Goal: Information Seeking & Learning: Learn about a topic

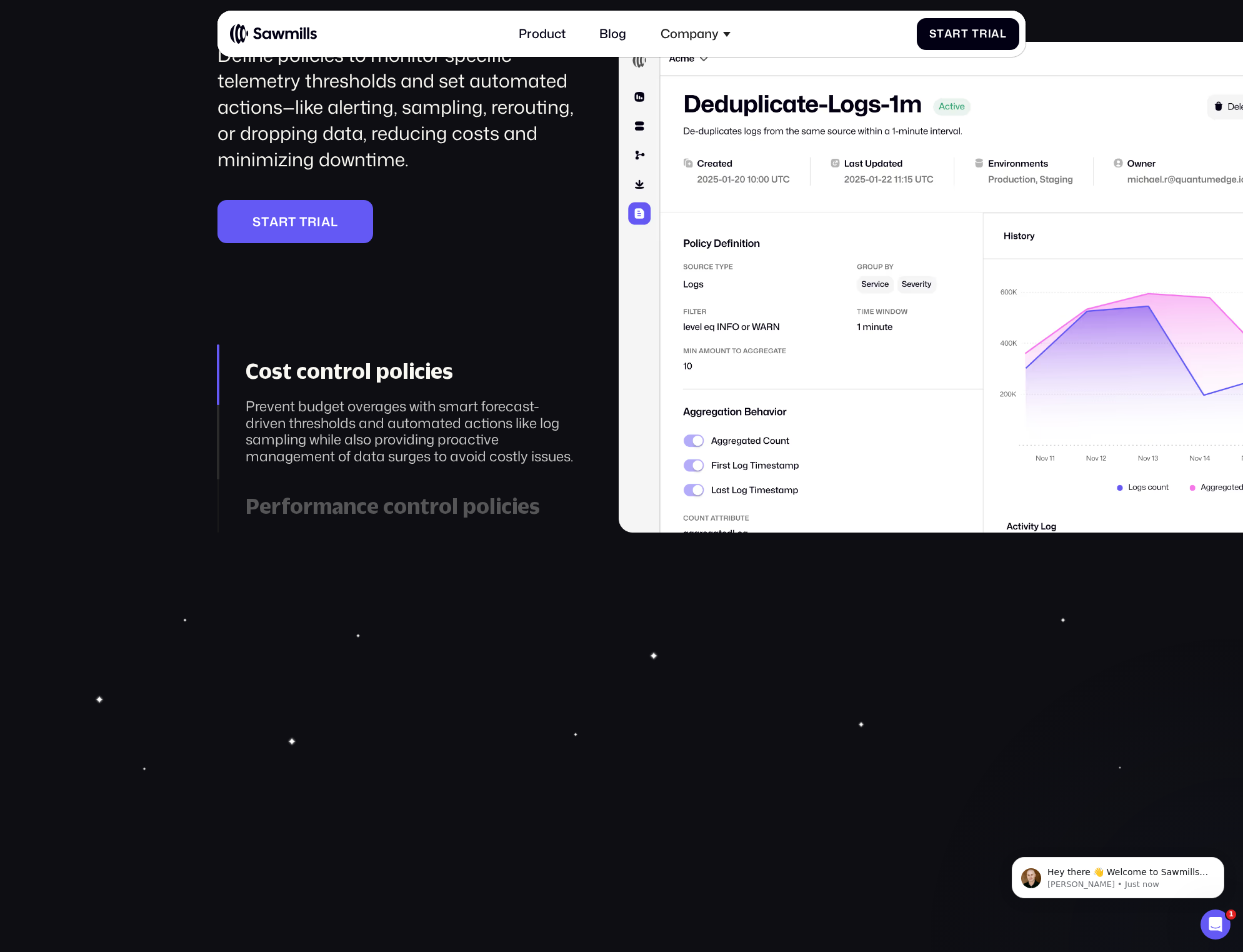
scroll to position [2412, 0]
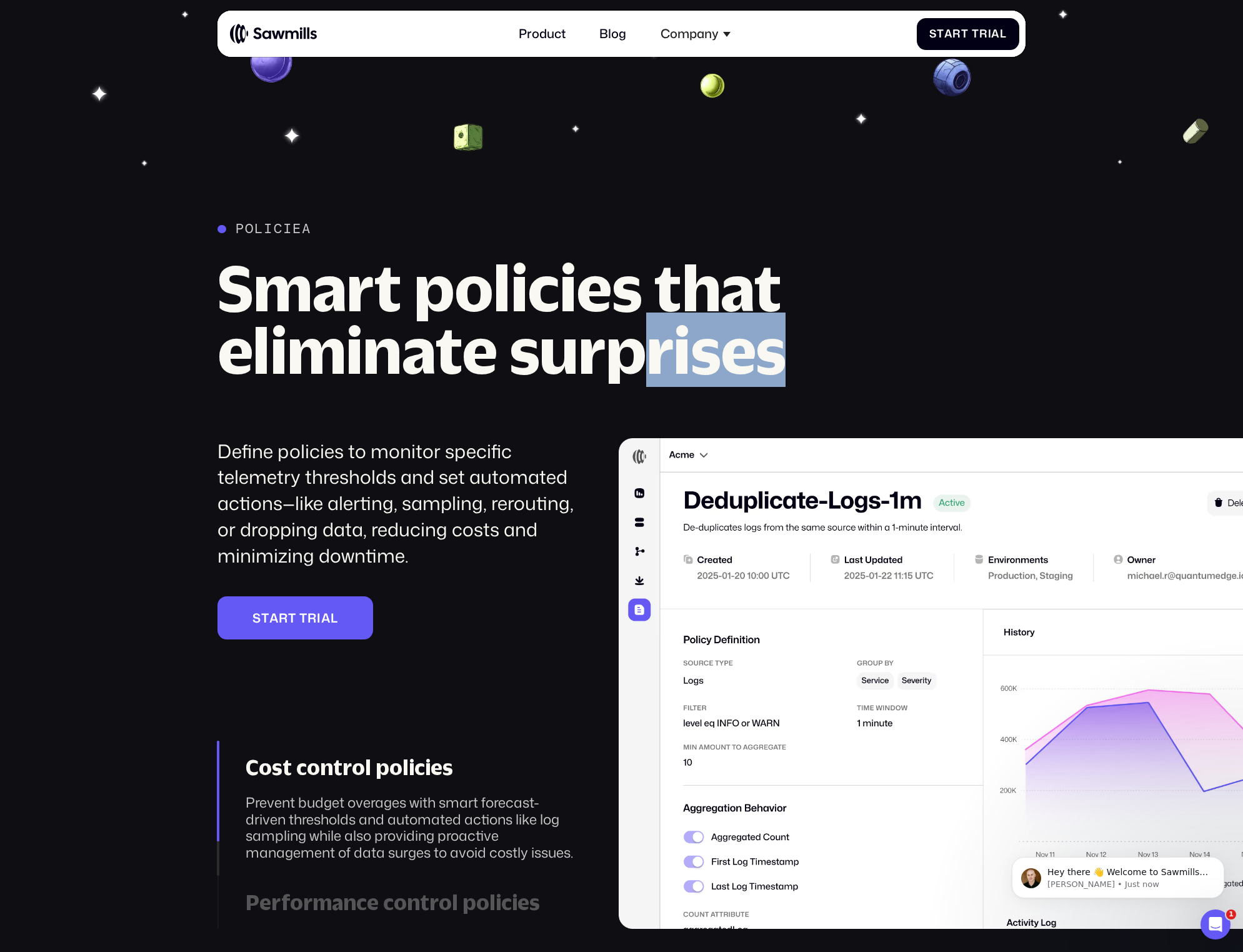
drag, startPoint x: 654, startPoint y: 345, endPoint x: 794, endPoint y: 350, distance: 140.1
click at [789, 350] on h2 "Smart policies that eliminate surprises" at bounding box center [563, 319] width 691 height 125
click at [794, 350] on h2 "Smart policies that eliminate surprises" at bounding box center [563, 319] width 691 height 125
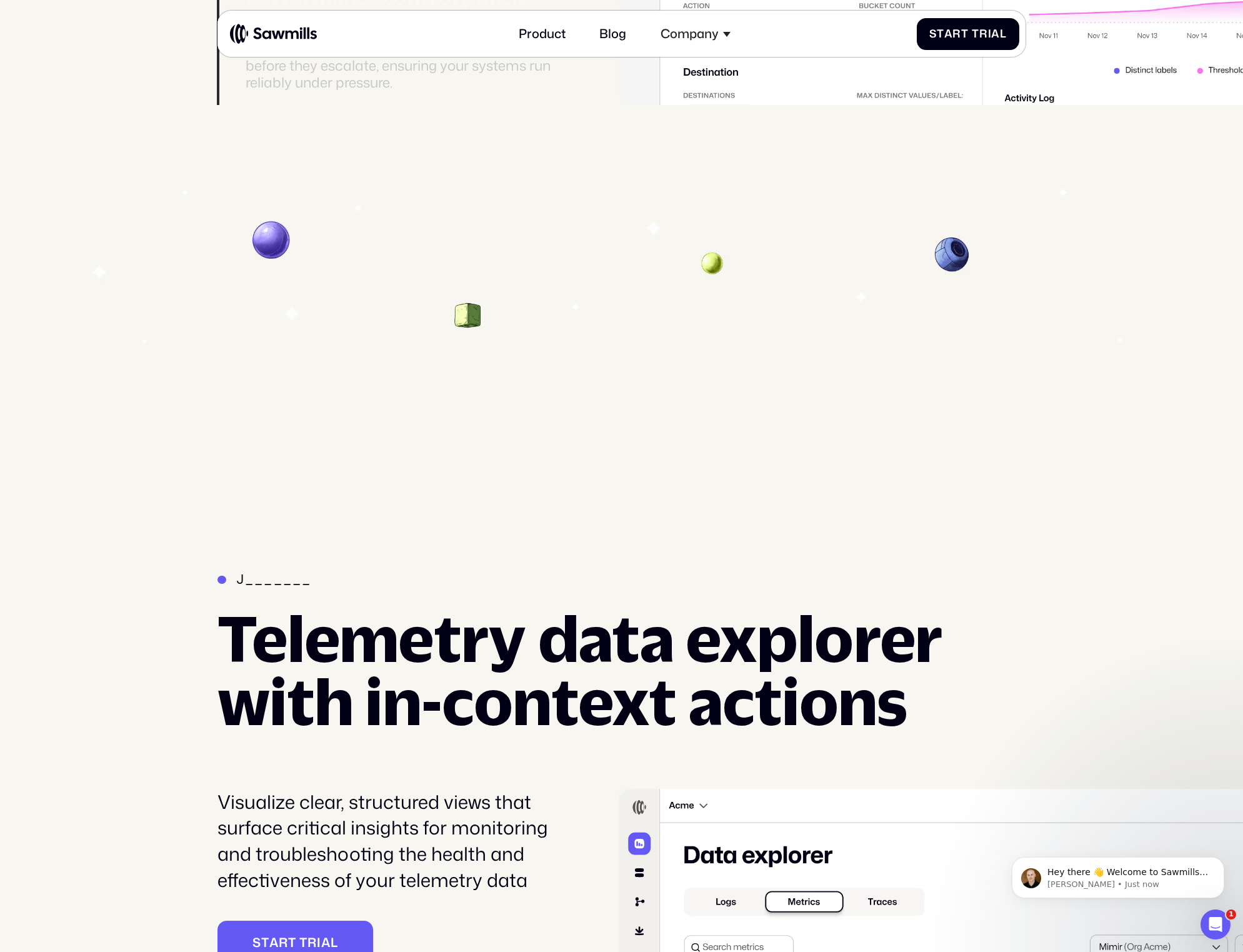
scroll to position [2807, 0]
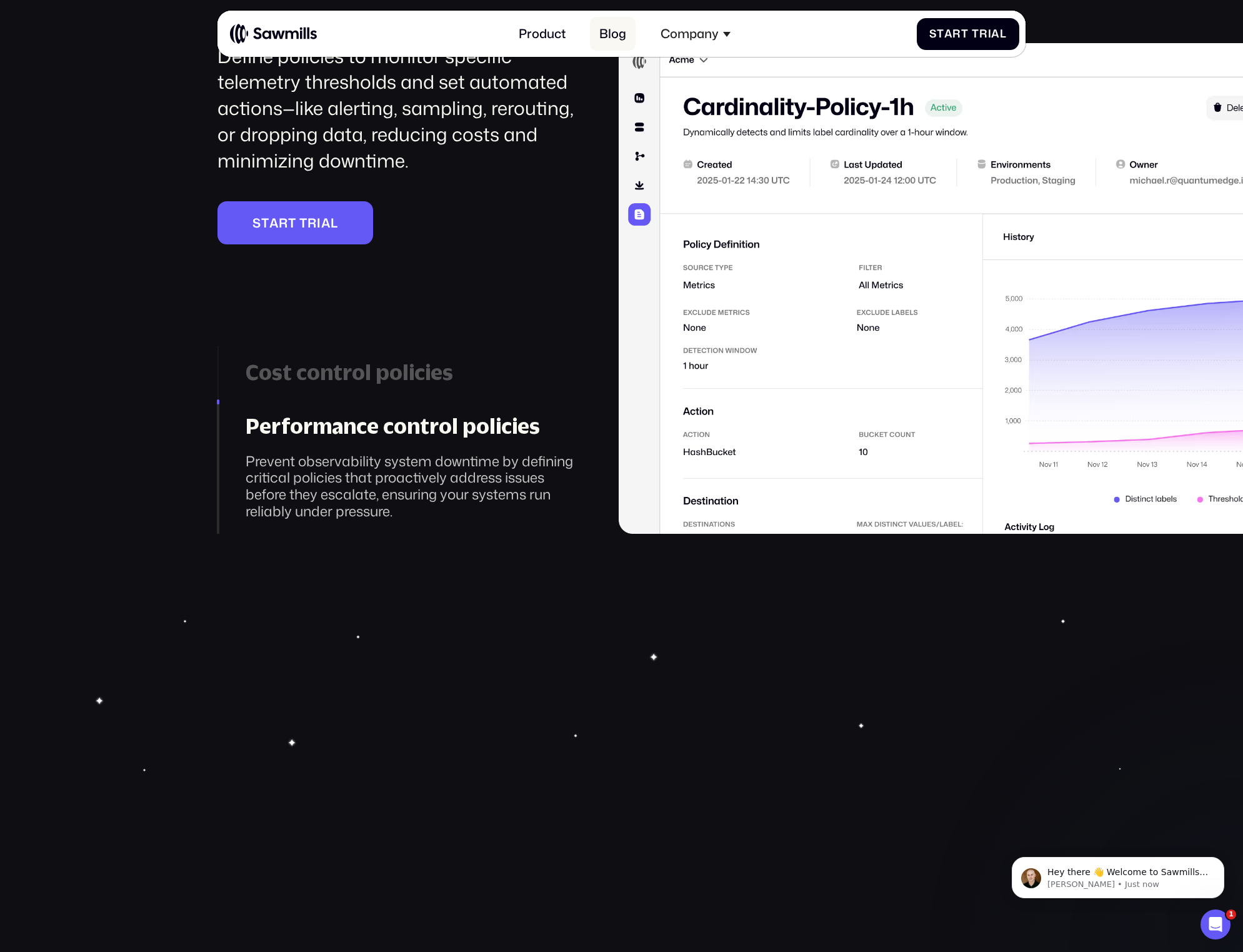
click at [610, 17] on link "Blog" at bounding box center [613, 33] width 46 height 34
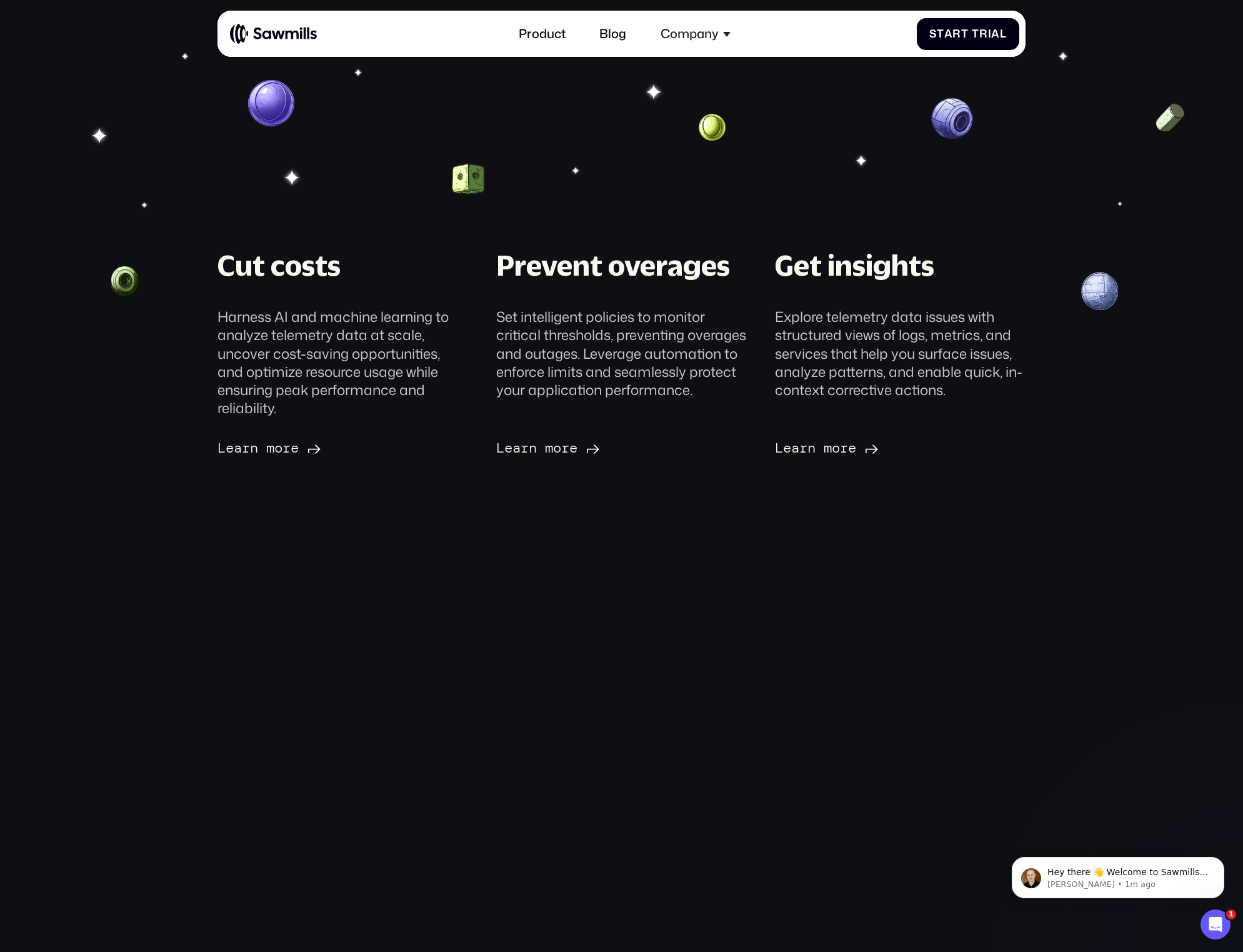
scroll to position [0, 0]
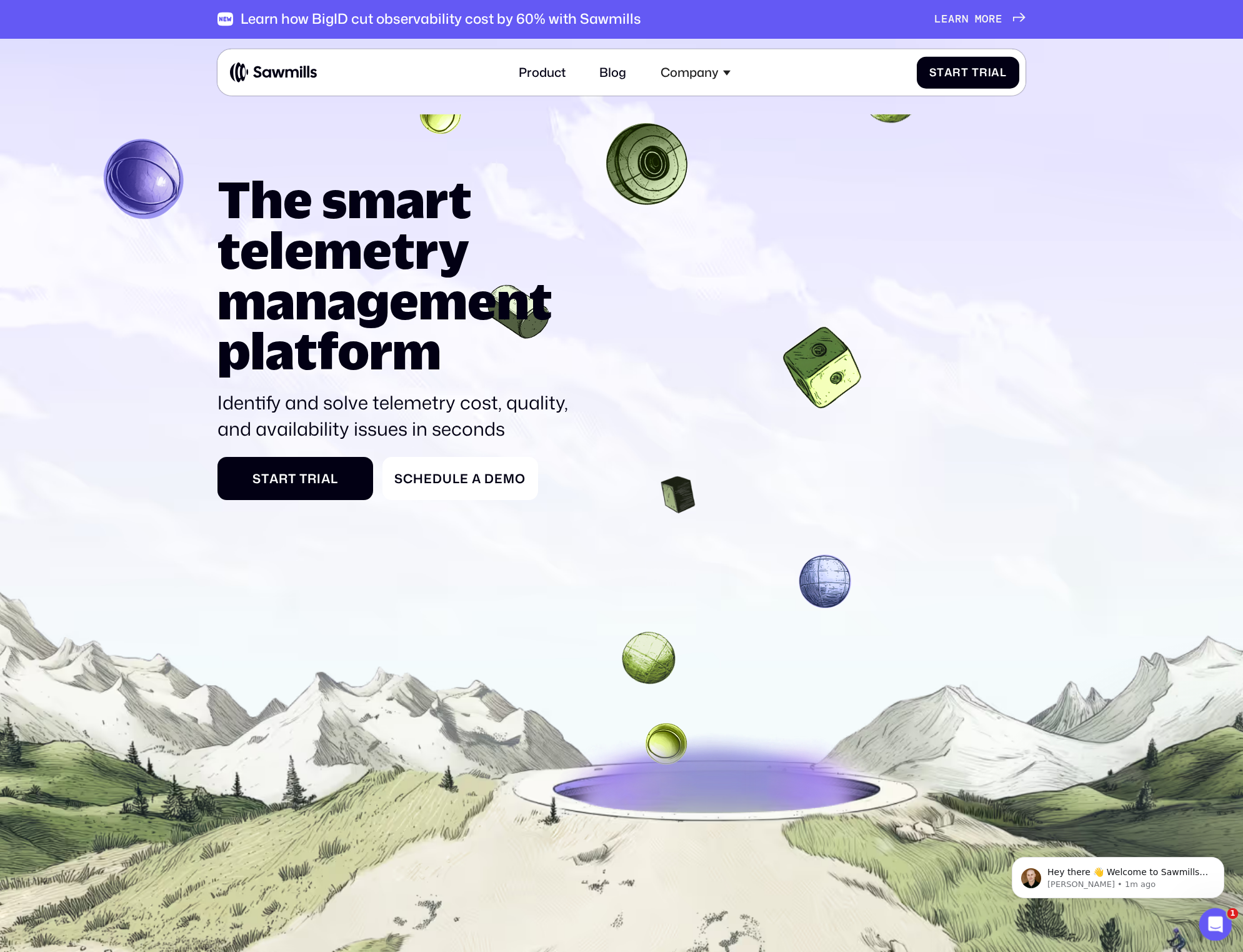
click at [1213, 922] on icon "Open Intercom Messenger" at bounding box center [1214, 923] width 21 height 21
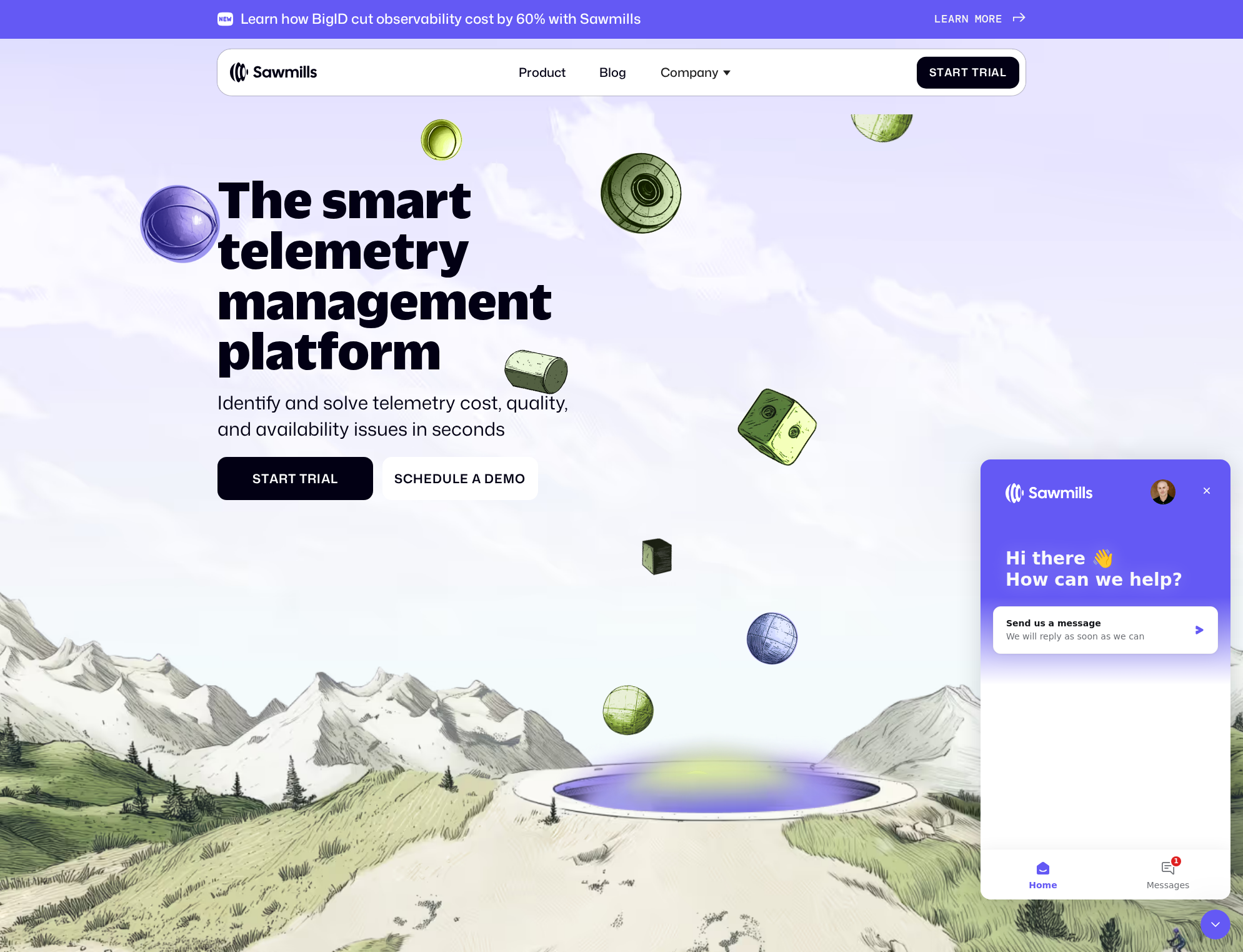
click at [798, 505] on icon at bounding box center [621, 580] width 1243 height 1114
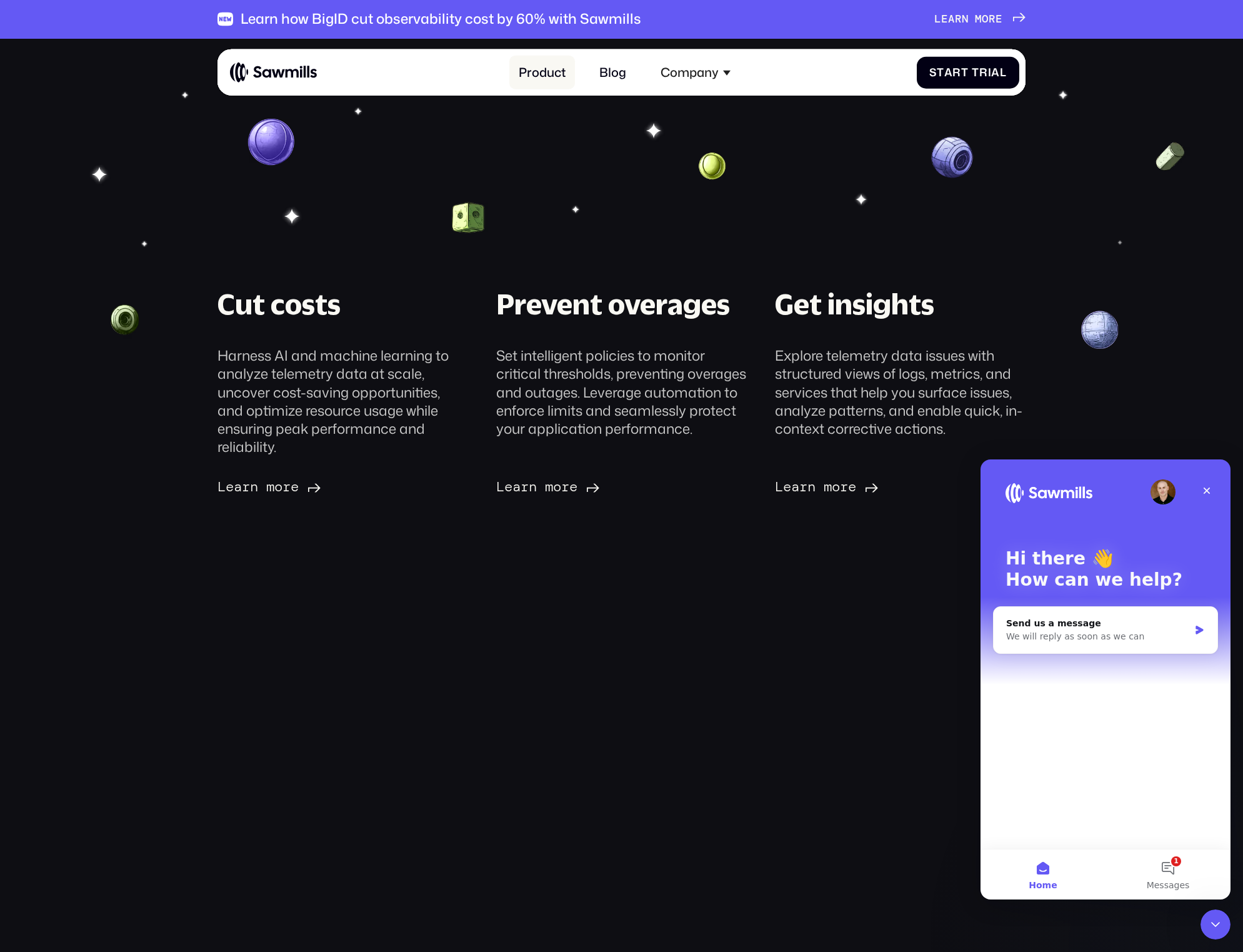
click at [540, 76] on link "Product" at bounding box center [542, 72] width 65 height 34
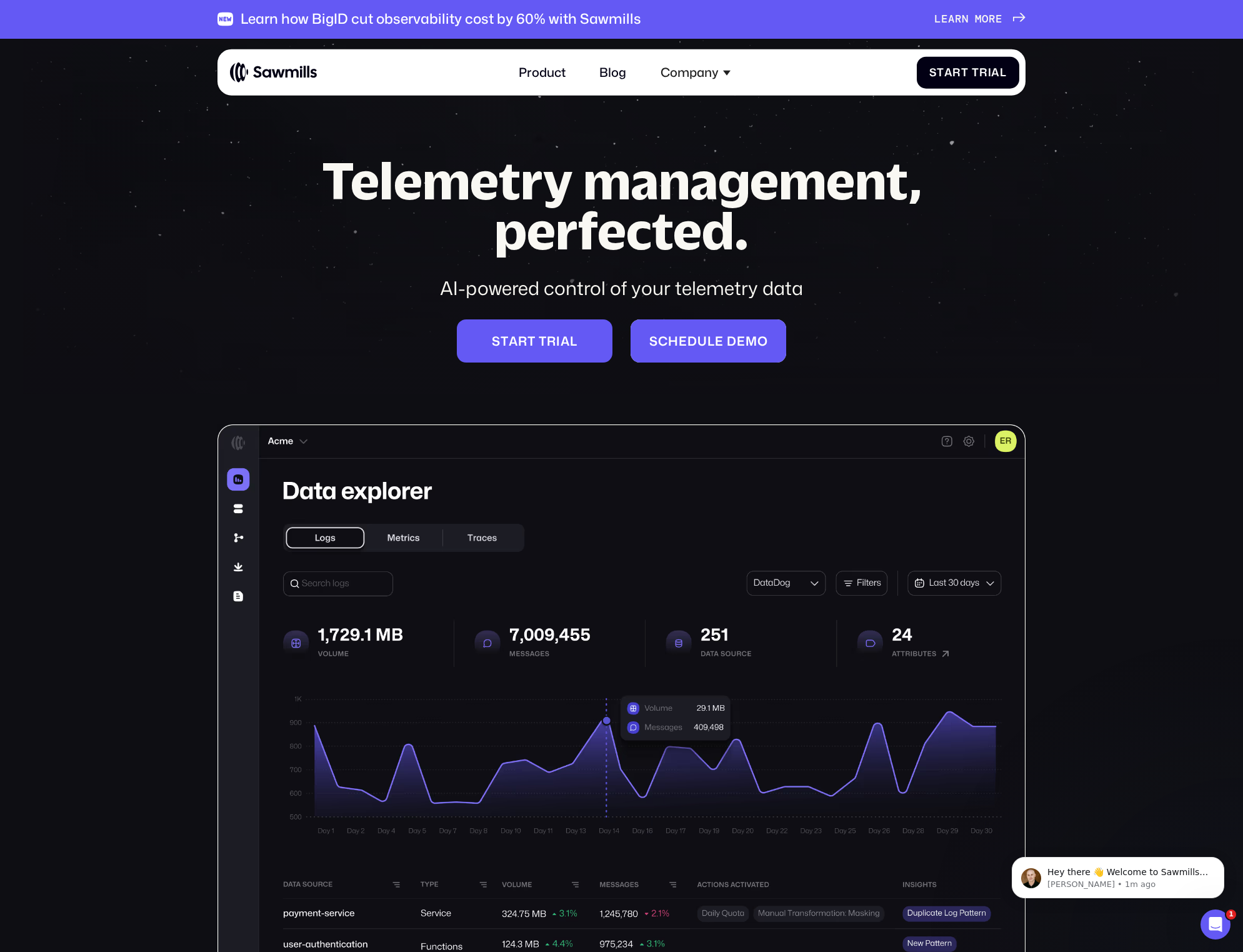
click at [725, 345] on span at bounding box center [725, 341] width 3 height 15
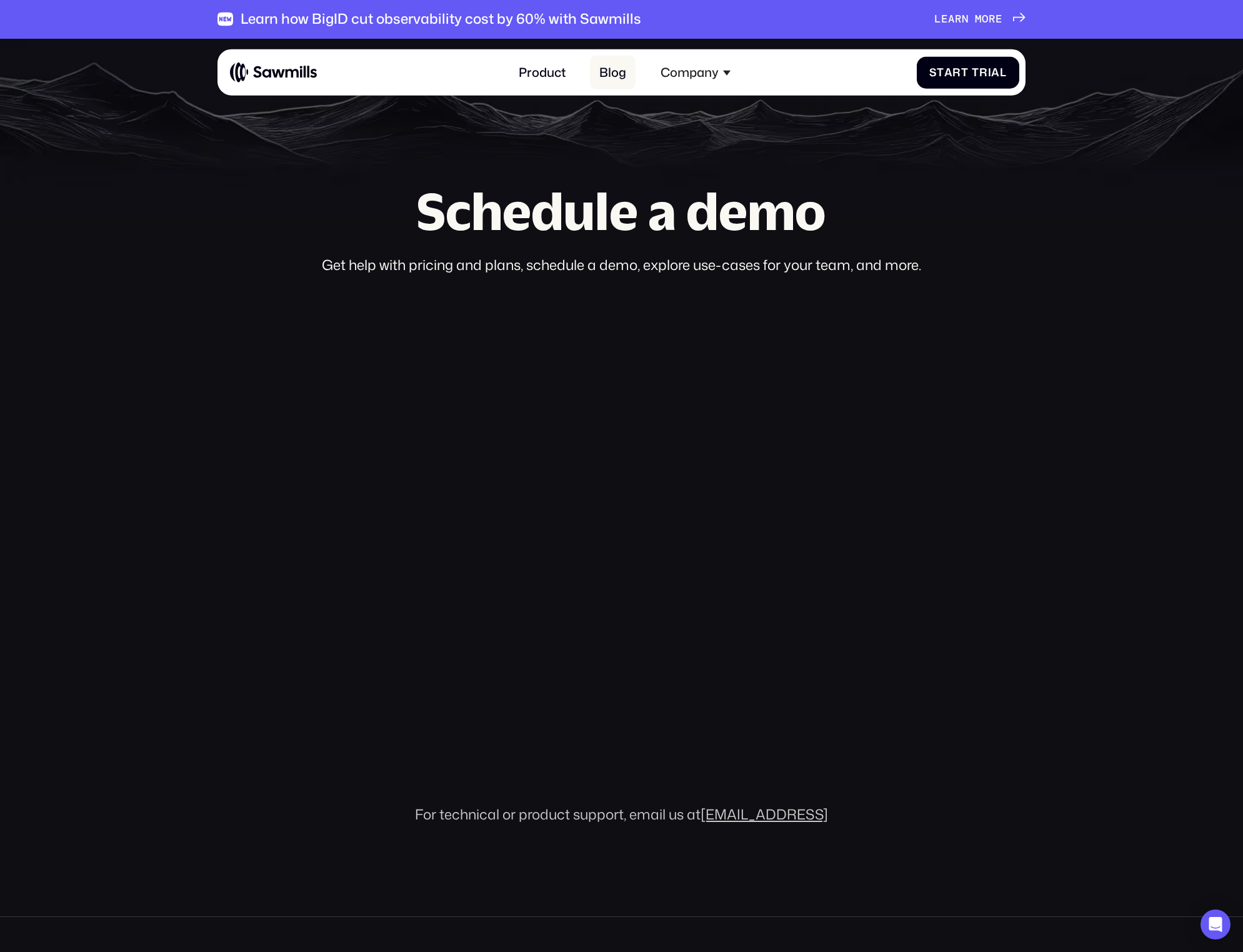
click at [609, 73] on link "Blog" at bounding box center [613, 72] width 46 height 34
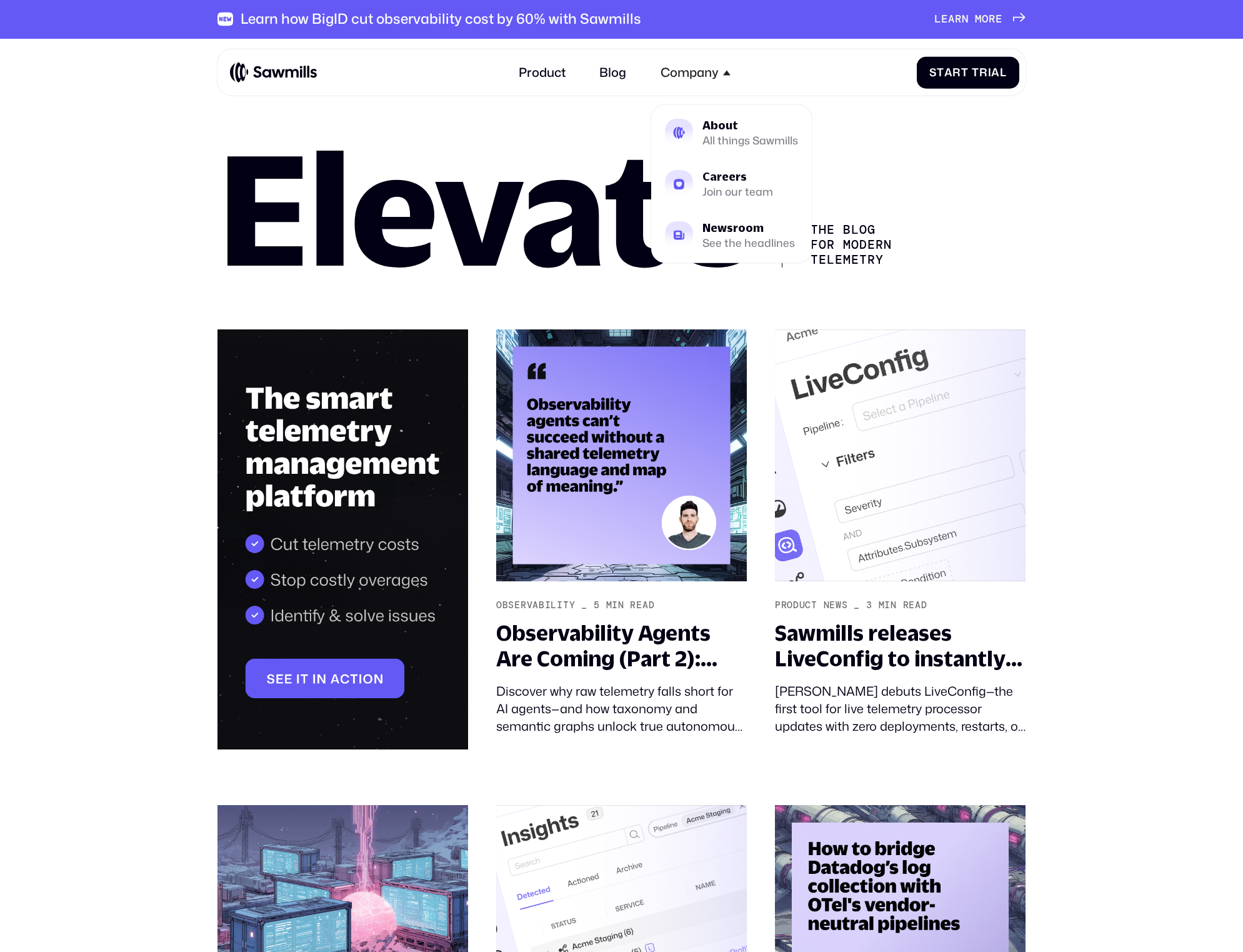
click at [687, 77] on div "Company" at bounding box center [689, 72] width 58 height 15
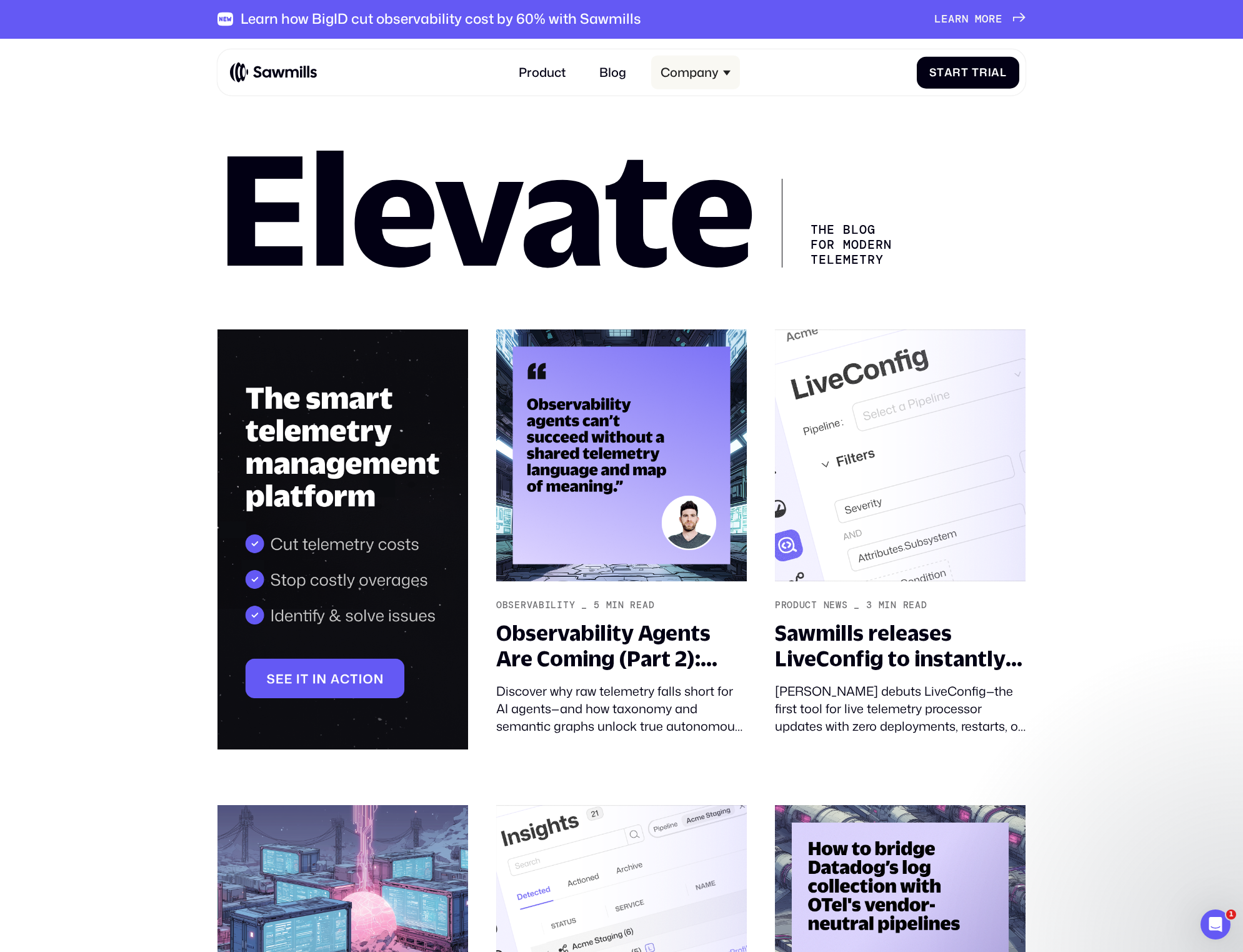
click at [719, 84] on div "Company" at bounding box center [696, 72] width 89 height 34
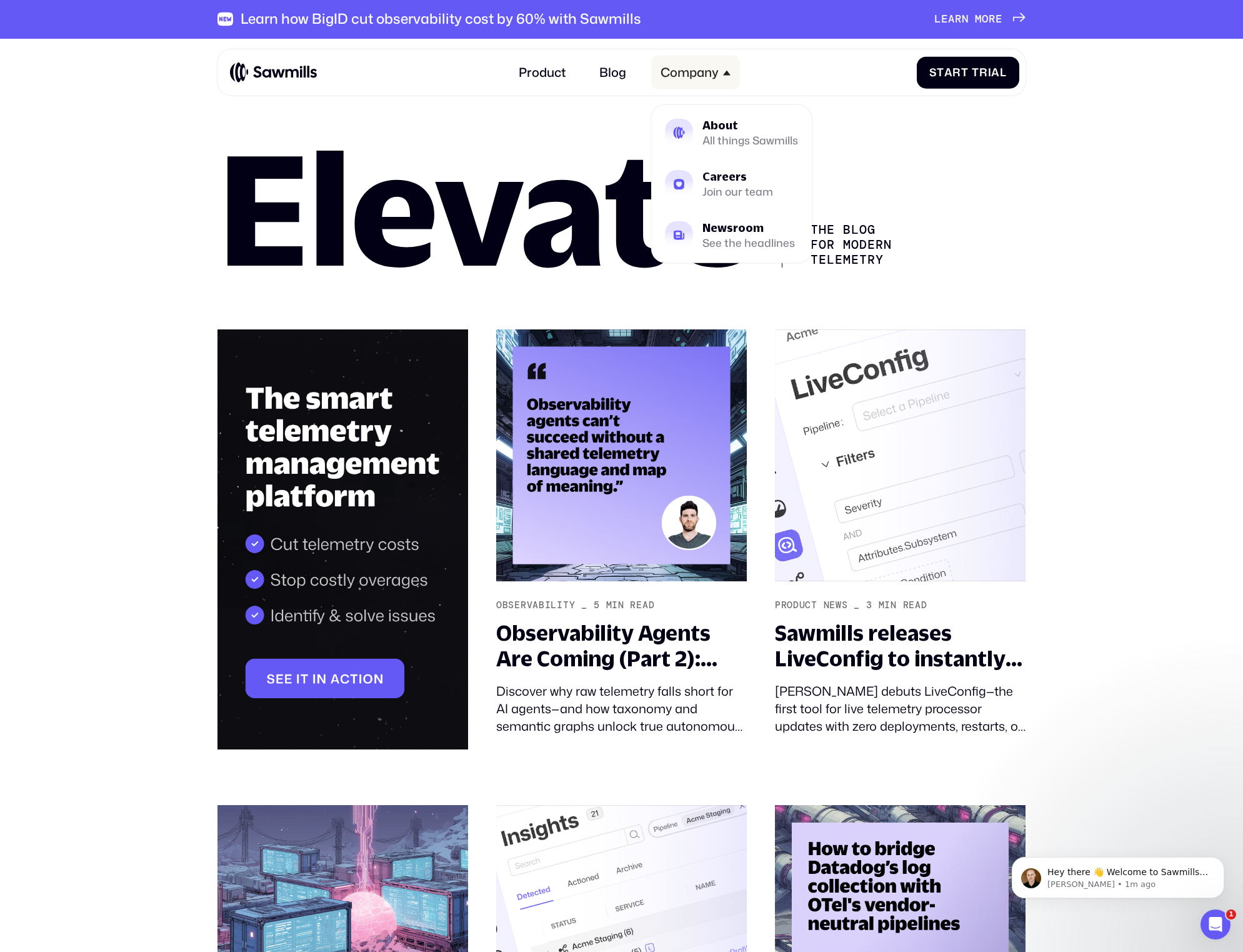
click at [734, 69] on div "Company" at bounding box center [696, 72] width 89 height 34
click at [745, 176] on div "Careers" at bounding box center [738, 176] width 70 height 11
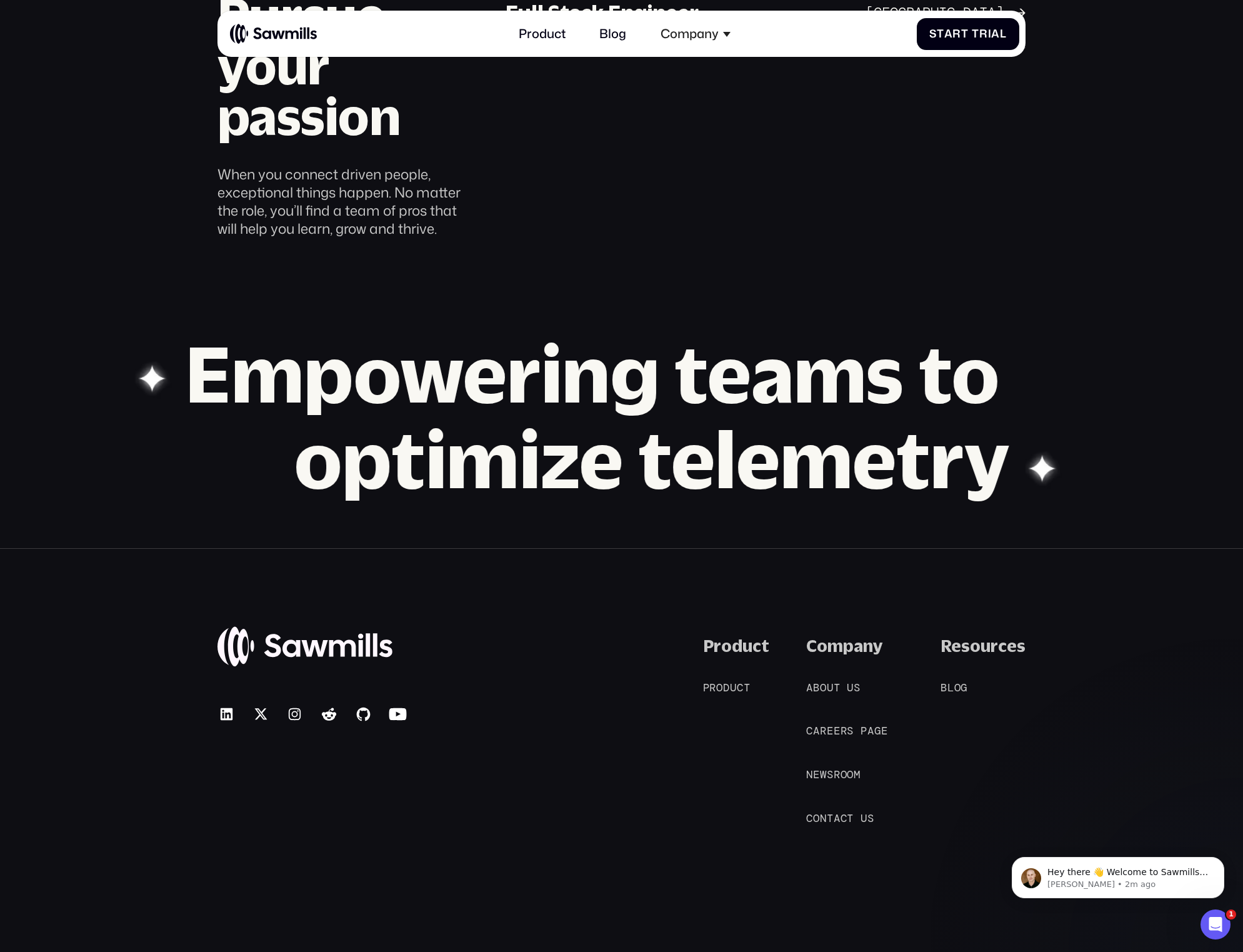
scroll to position [723, 0]
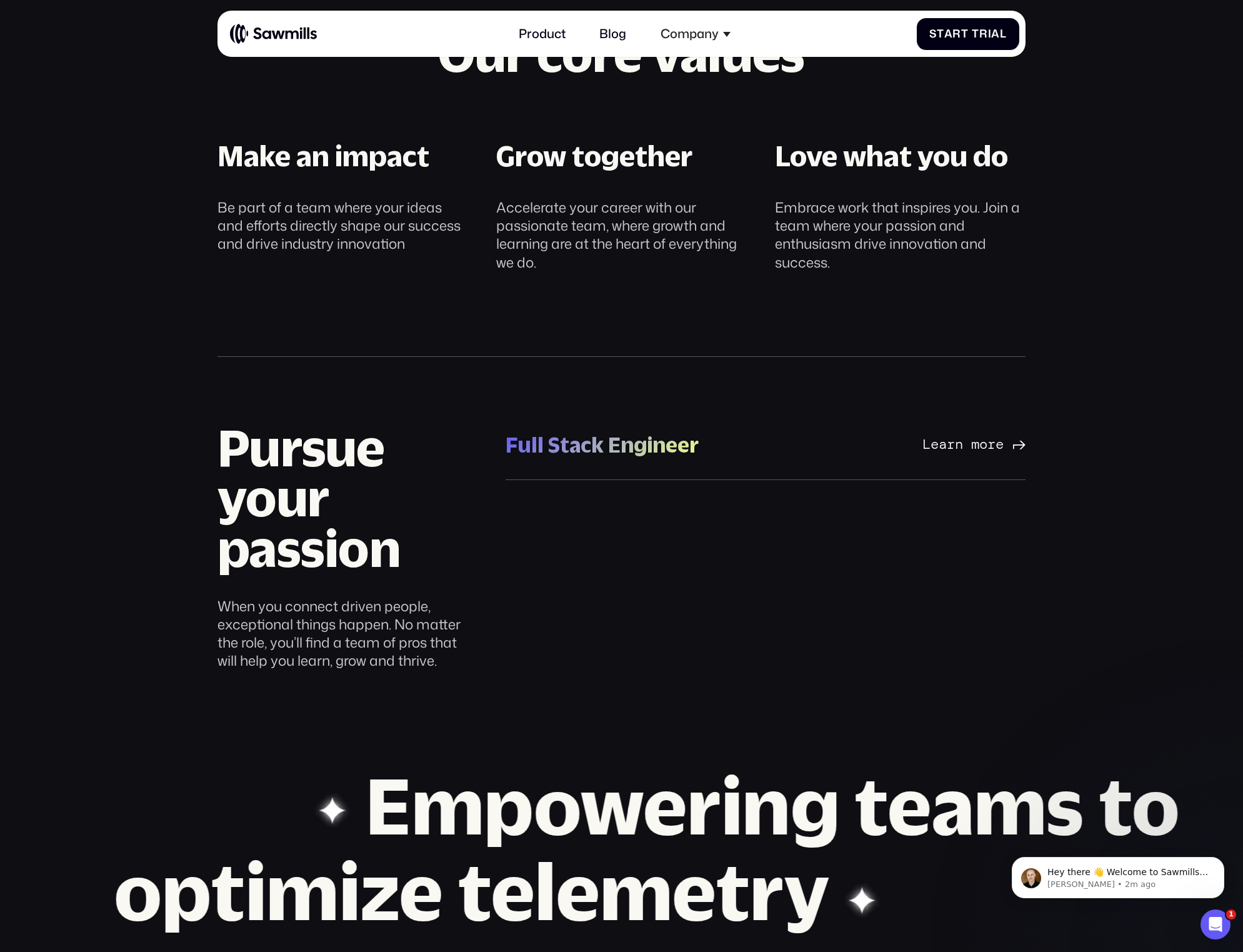
click at [642, 449] on div "Full Stack Engineer" at bounding box center [603, 445] width 193 height 28
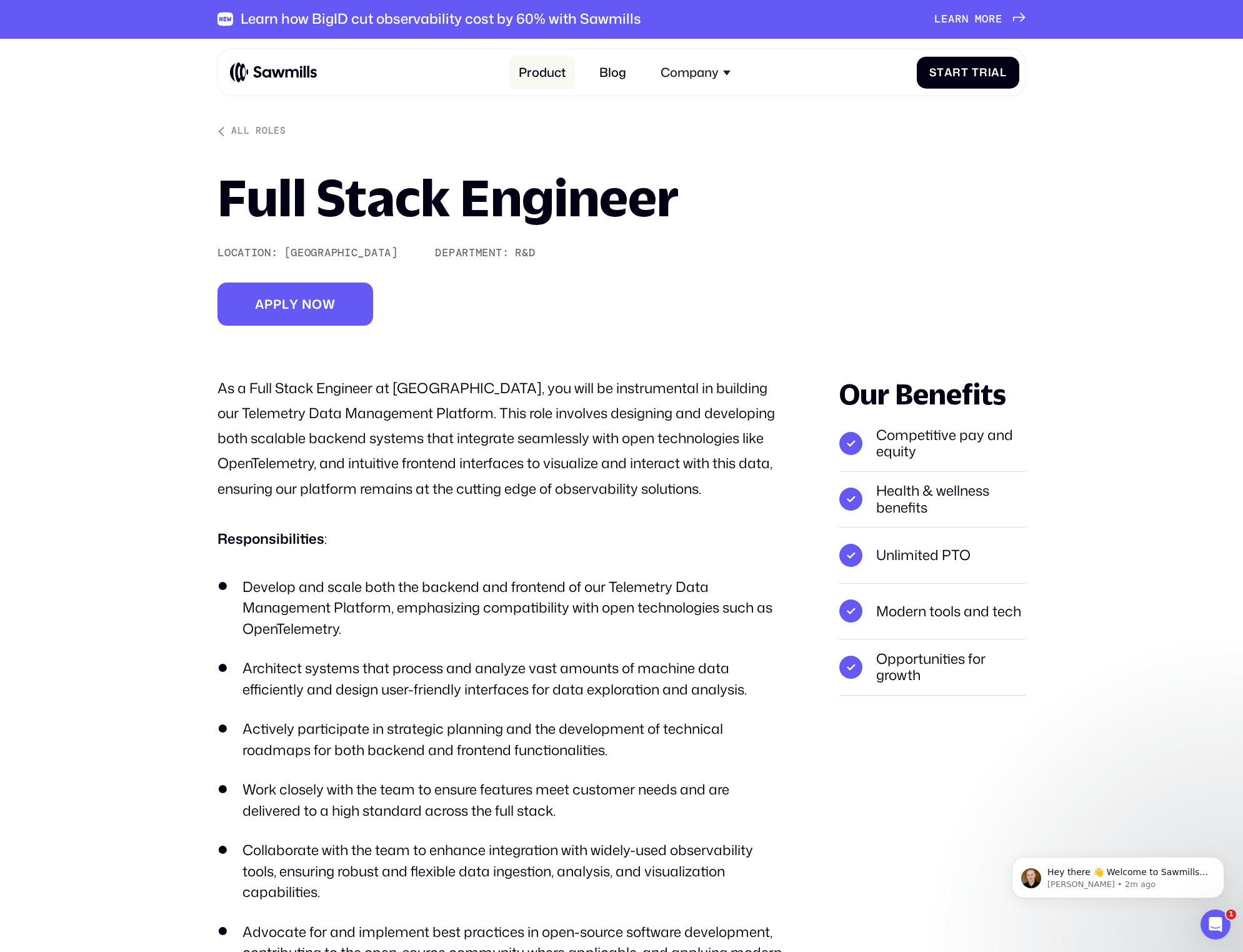
click at [559, 69] on link "Product" at bounding box center [542, 72] width 65 height 34
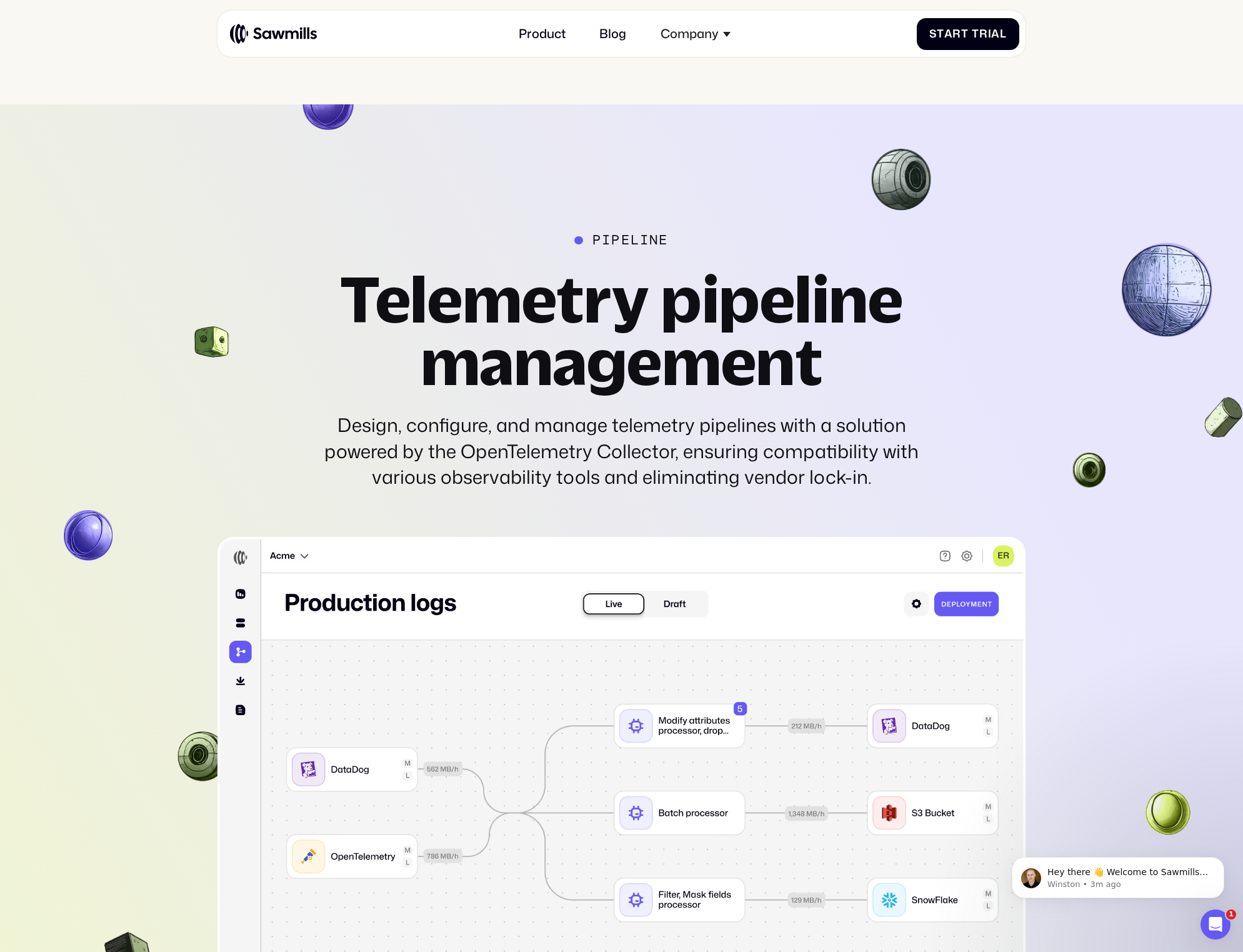
scroll to position [3507, 0]
